Goal: Information Seeking & Learning: Learn about a topic

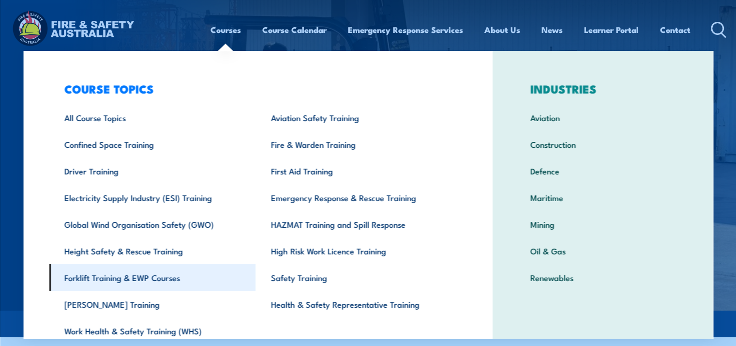
drag, startPoint x: 174, startPoint y: 264, endPoint x: 161, endPoint y: 281, distance: 21.7
click at [161, 281] on link "Forklift Training & EWP Courses" at bounding box center [152, 277] width 207 height 27
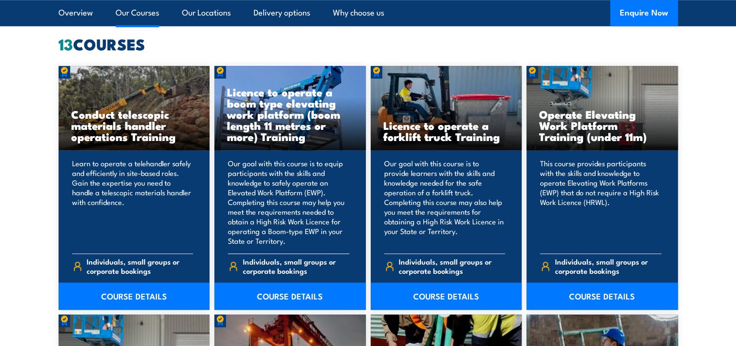
scroll to position [774, 0]
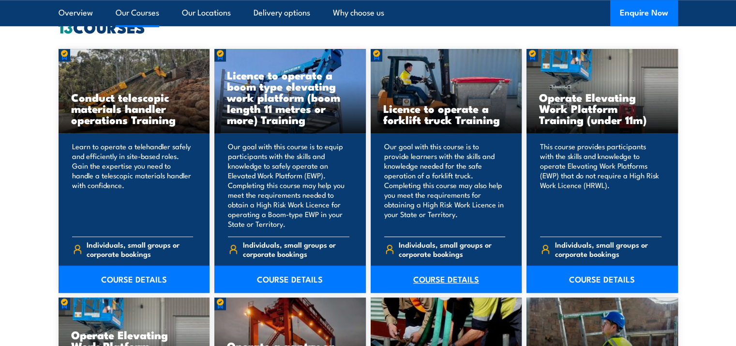
click at [425, 280] on link "COURSE DETAILS" at bounding box center [446, 278] width 151 height 27
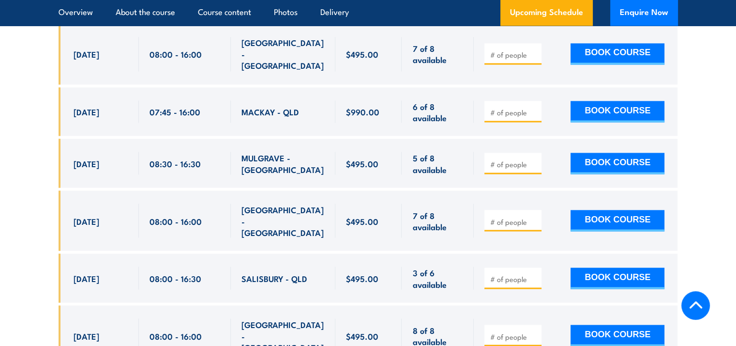
scroll to position [1791, 0]
